Goal: Communication & Community: Share content

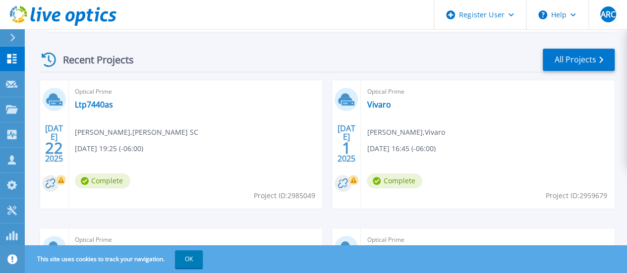
scroll to position [260, 0]
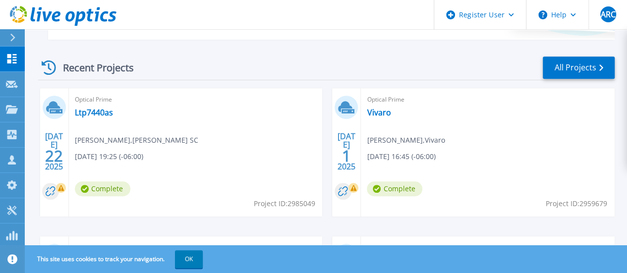
click at [127, 256] on link "VXRAIL_renew" at bounding box center [101, 261] width 52 height 10
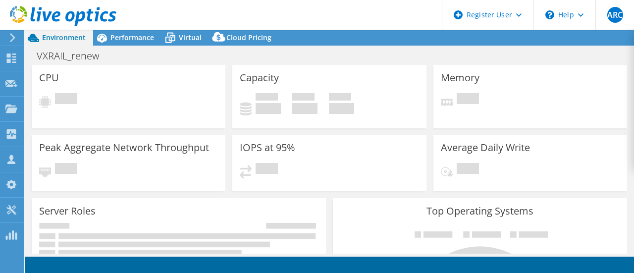
select select "USD"
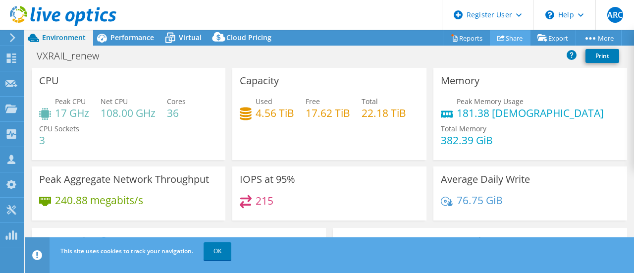
click at [503, 42] on link "Share" at bounding box center [510, 37] width 41 height 15
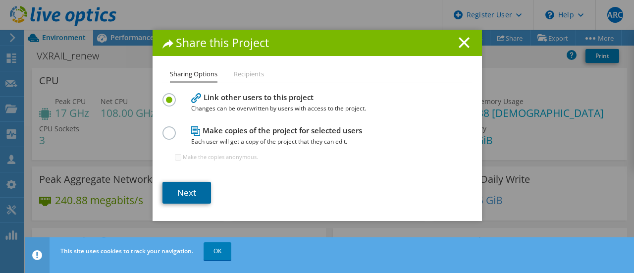
click at [193, 197] on link "Next" at bounding box center [187, 193] width 49 height 22
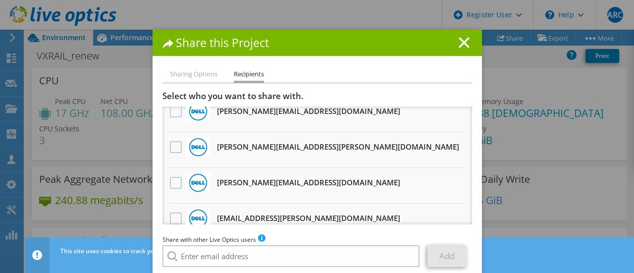
scroll to position [167, 0]
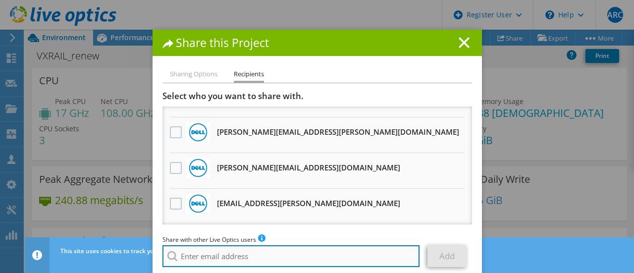
click at [223, 256] on input "search" at bounding box center [292, 256] width 258 height 22
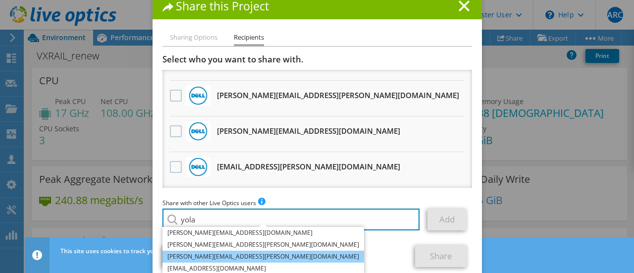
scroll to position [48, 0]
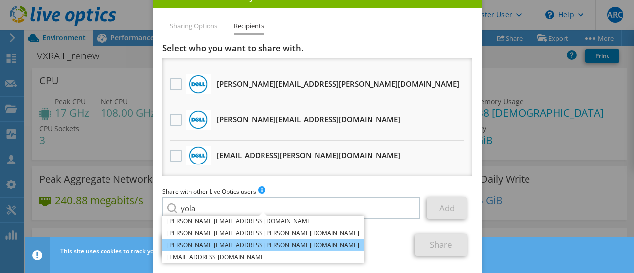
click at [259, 244] on li "yolanda.marquez@Dell.com" at bounding box center [264, 245] width 202 height 12
type input "yolanda.marquez@Dell.com"
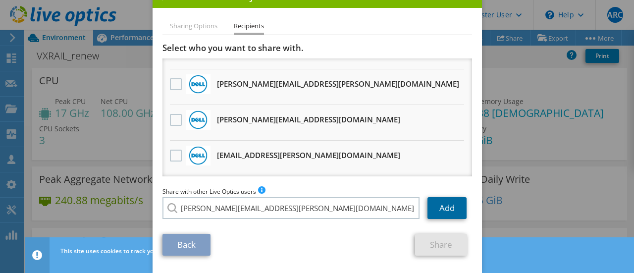
click at [452, 203] on link "Add" at bounding box center [447, 208] width 39 height 22
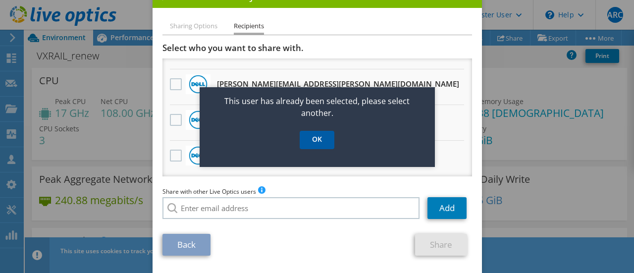
click at [322, 142] on link "OK" at bounding box center [317, 140] width 35 height 18
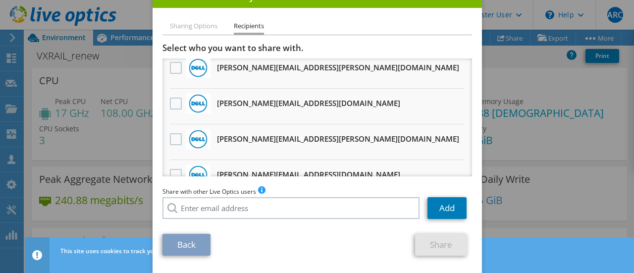
scroll to position [118, 0]
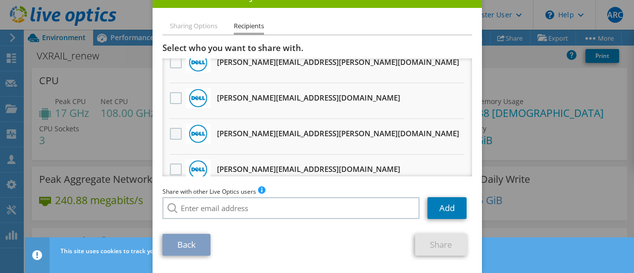
click at [170, 132] on label at bounding box center [177, 134] width 14 height 12
click at [0, 0] on input "checkbox" at bounding box center [0, 0] width 0 height 0
click at [439, 244] on link "Share" at bounding box center [441, 245] width 52 height 22
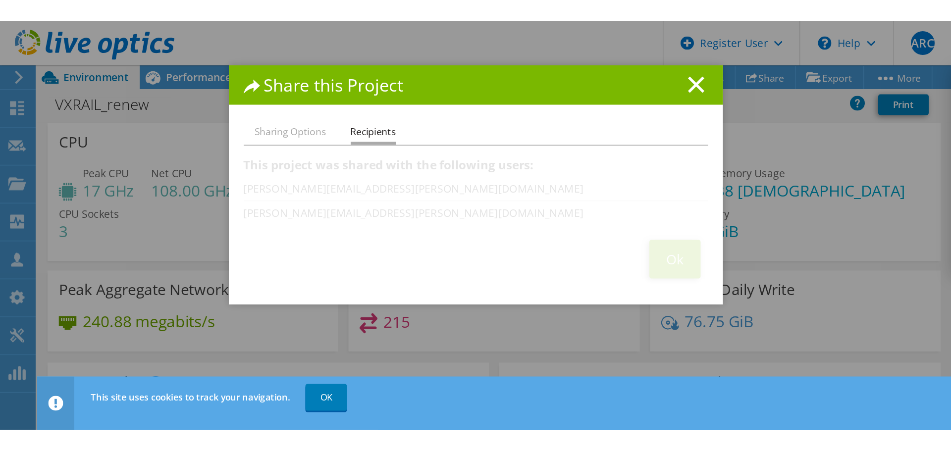
scroll to position [0, 0]
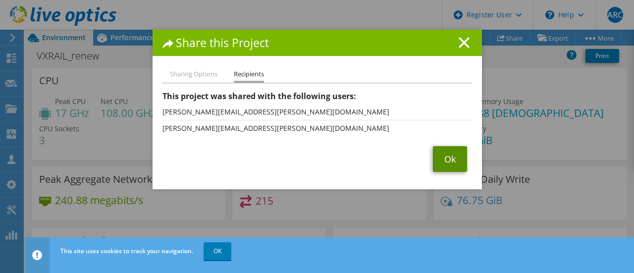
click at [456, 148] on link "Ok" at bounding box center [450, 159] width 34 height 26
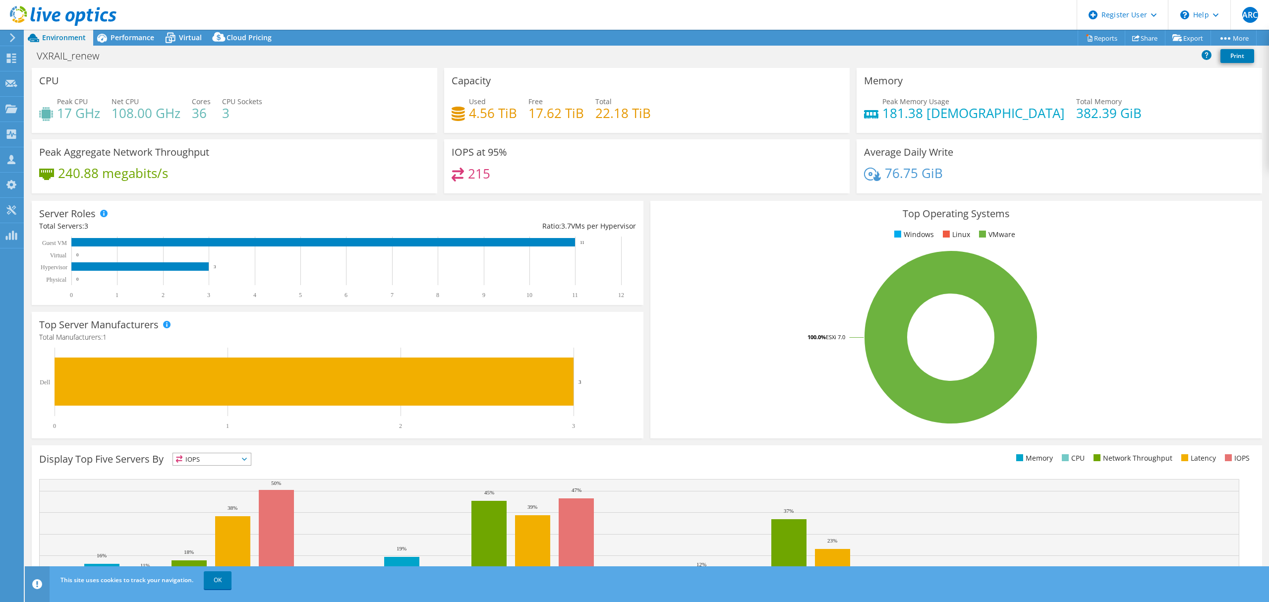
select select "USD"
